Goal: Task Accomplishment & Management: Use online tool/utility

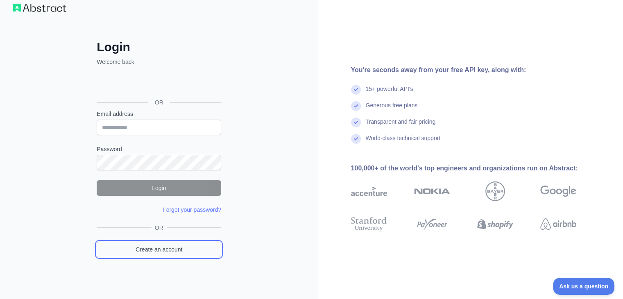
click at [170, 249] on link "Create an account" at bounding box center [159, 250] width 125 height 16
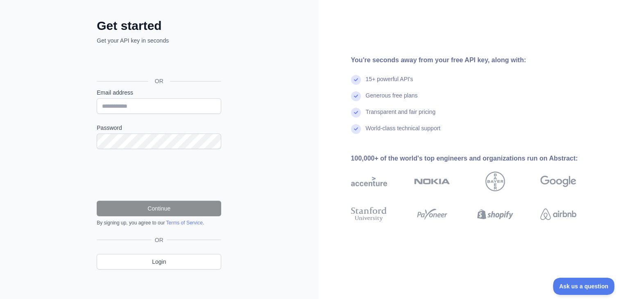
scroll to position [36, 0]
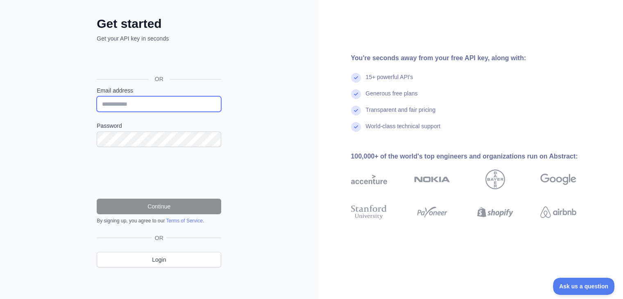
click at [149, 97] on input "Email address" at bounding box center [159, 104] width 125 height 16
paste input "**********"
type input "**********"
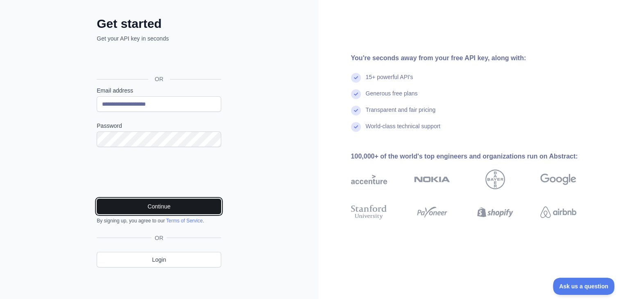
click at [167, 206] on button "Continue" at bounding box center [159, 207] width 125 height 16
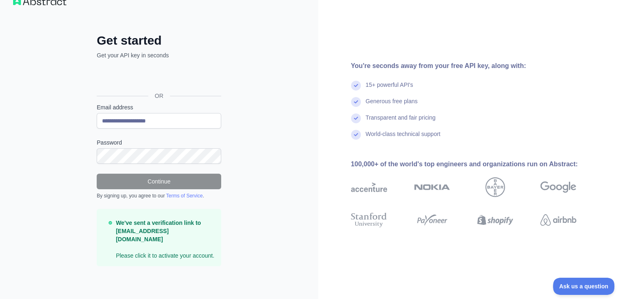
scroll to position [10, 0]
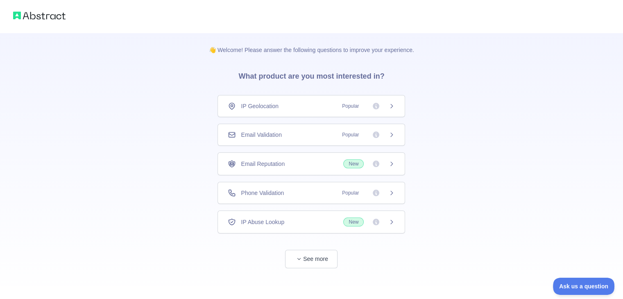
click at [337, 195] on div "Phone Validation Popular" at bounding box center [311, 193] width 167 height 8
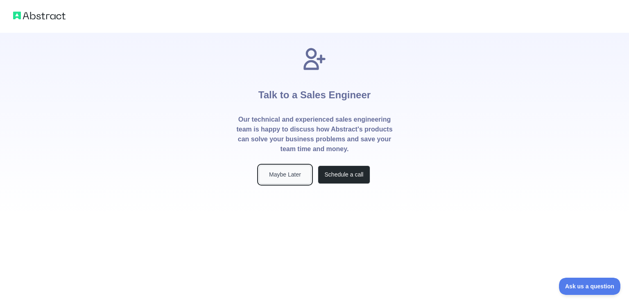
click at [290, 176] on button "Maybe Later" at bounding box center [285, 174] width 52 height 18
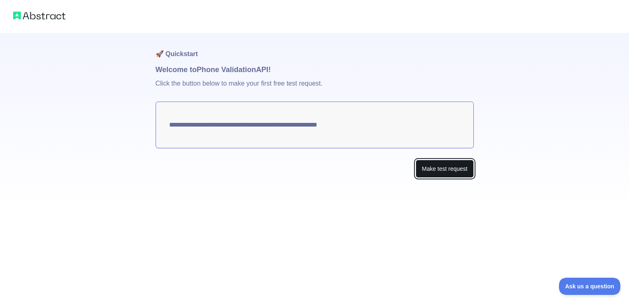
click at [451, 170] on button "Make test request" at bounding box center [445, 169] width 58 height 18
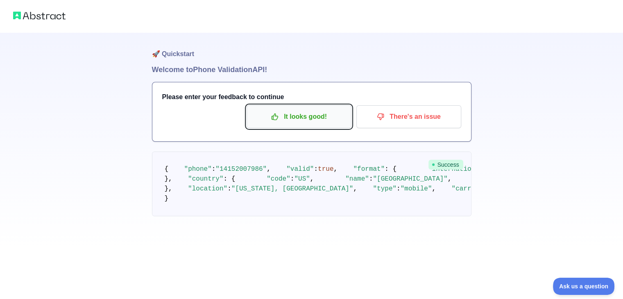
click at [325, 119] on p "It looks good!" at bounding box center [299, 117] width 93 height 14
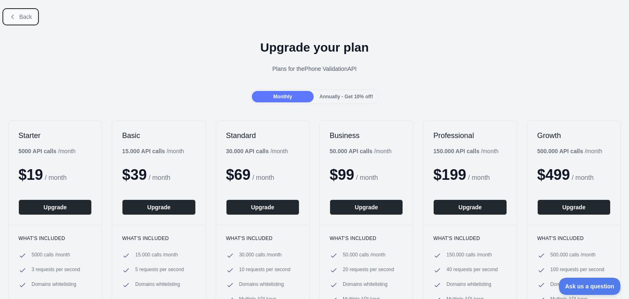
click at [7, 16] on button "Back" at bounding box center [20, 17] width 33 height 14
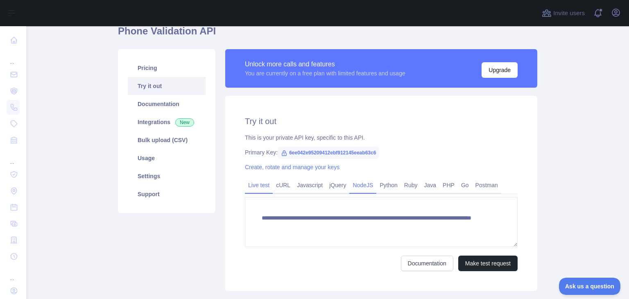
scroll to position [41, 0]
